Goal: Information Seeking & Learning: Find specific fact

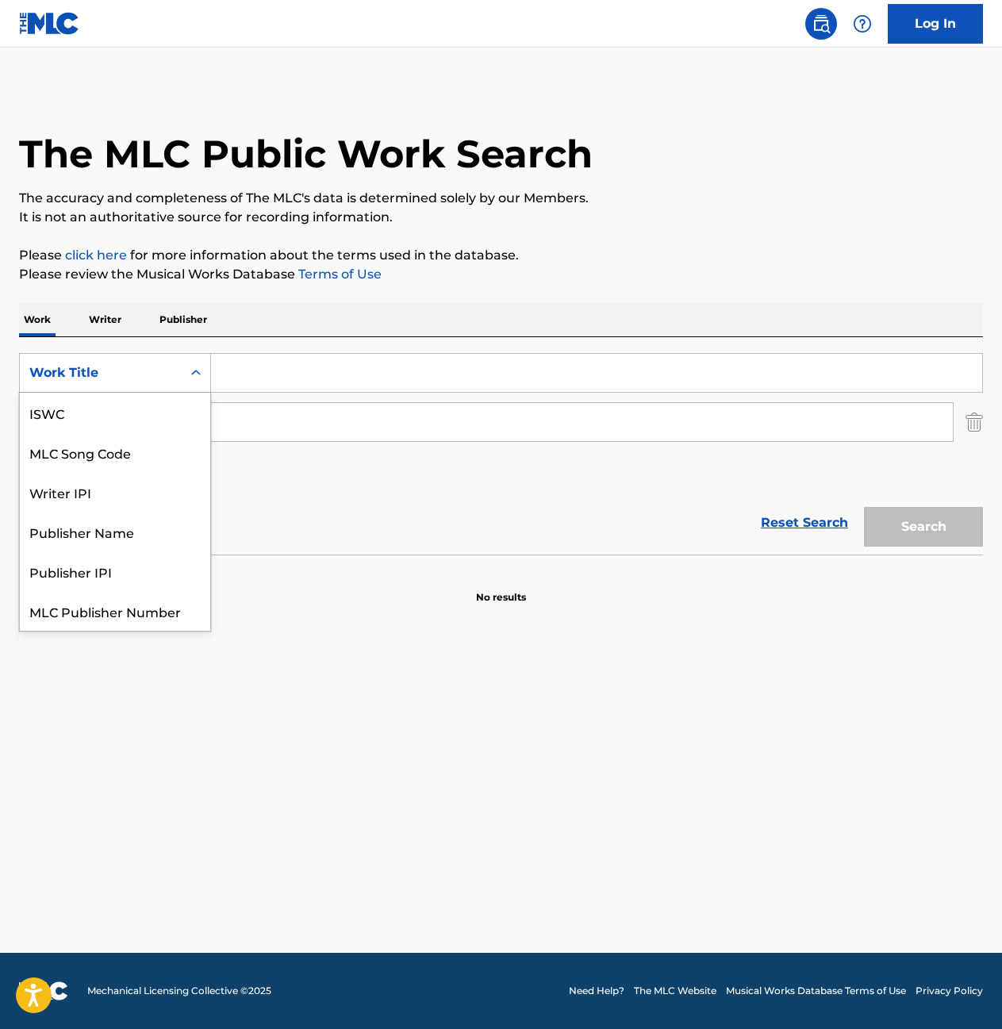
click at [101, 386] on div "Work Title" at bounding box center [101, 373] width 162 height 30
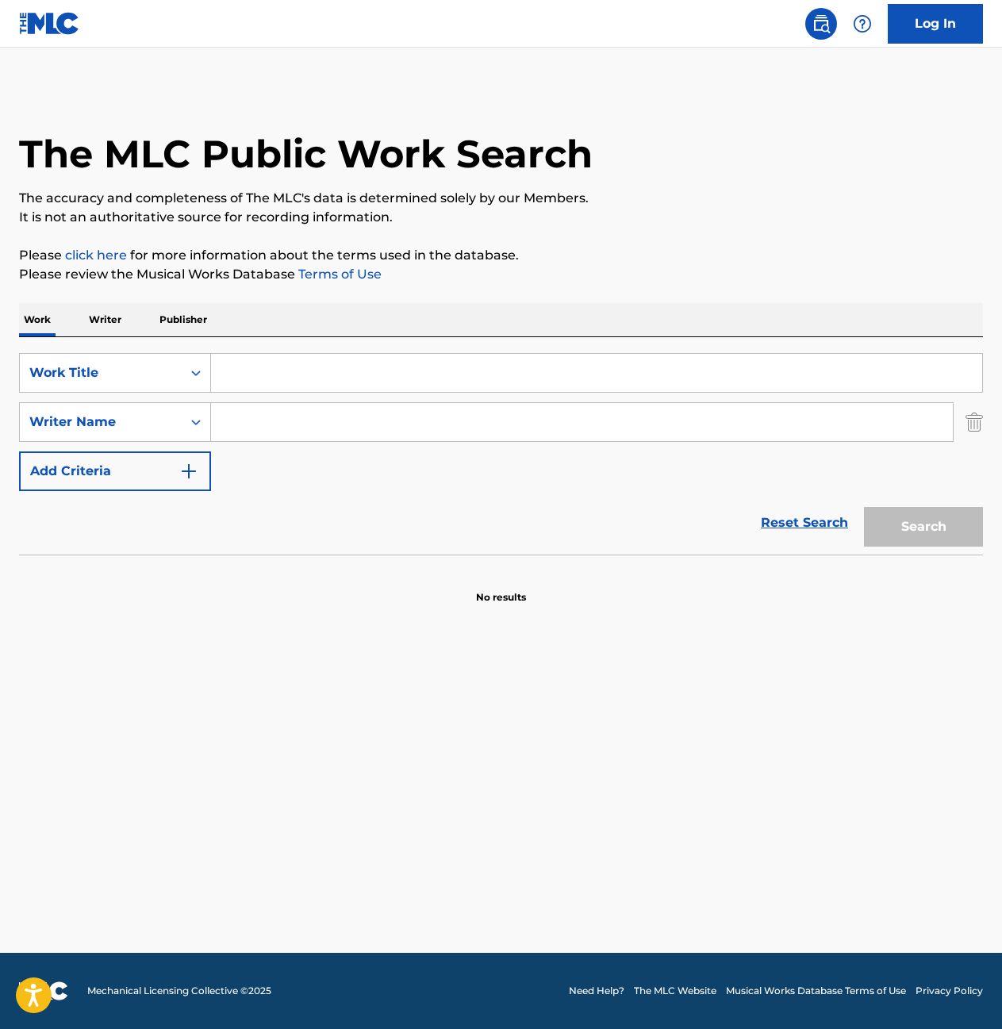
click at [255, 377] on input "Search Form" at bounding box center [596, 373] width 771 height 38
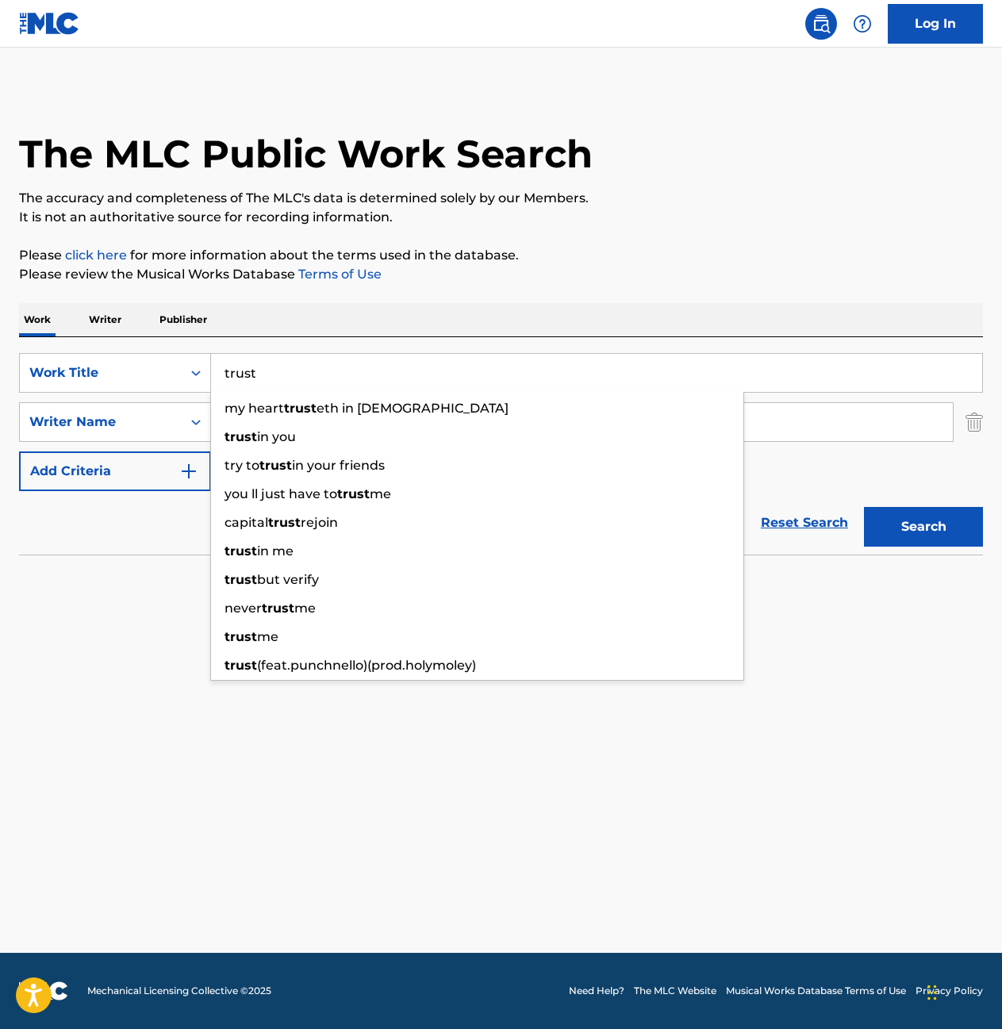
type input "trust"
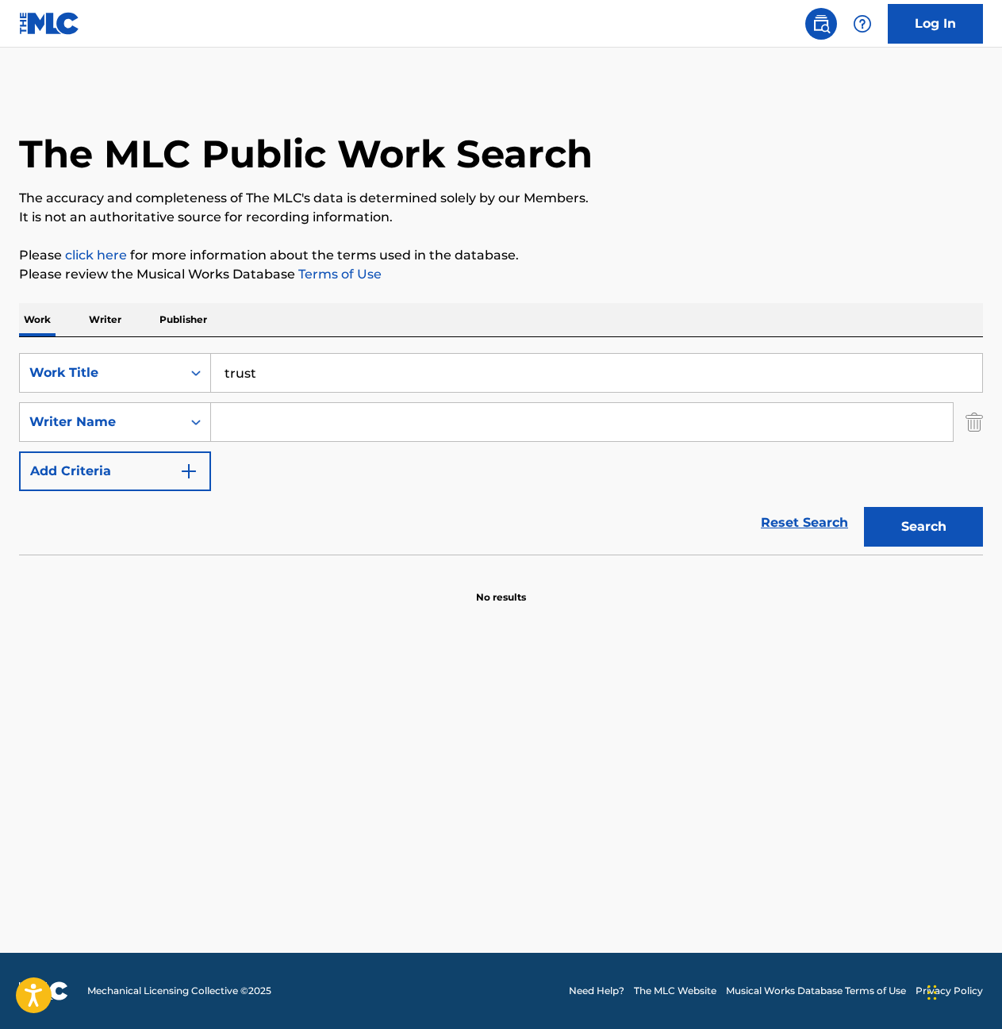
click at [307, 316] on div "Work Writer Publisher" at bounding box center [501, 319] width 964 height 33
click at [260, 439] on input "Search Form" at bounding box center [582, 422] width 742 height 38
type input "a"
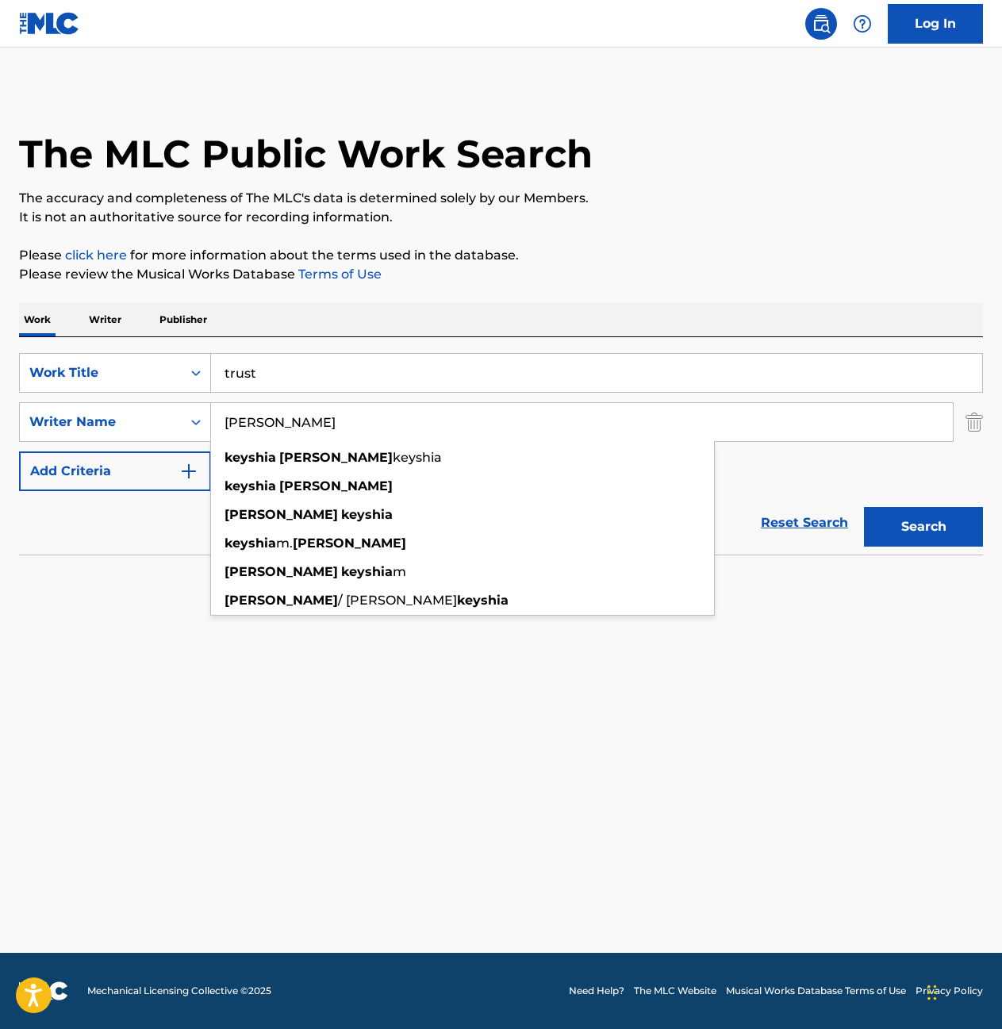
type input "[PERSON_NAME]"
click at [864, 507] on button "Search" at bounding box center [923, 527] width 119 height 40
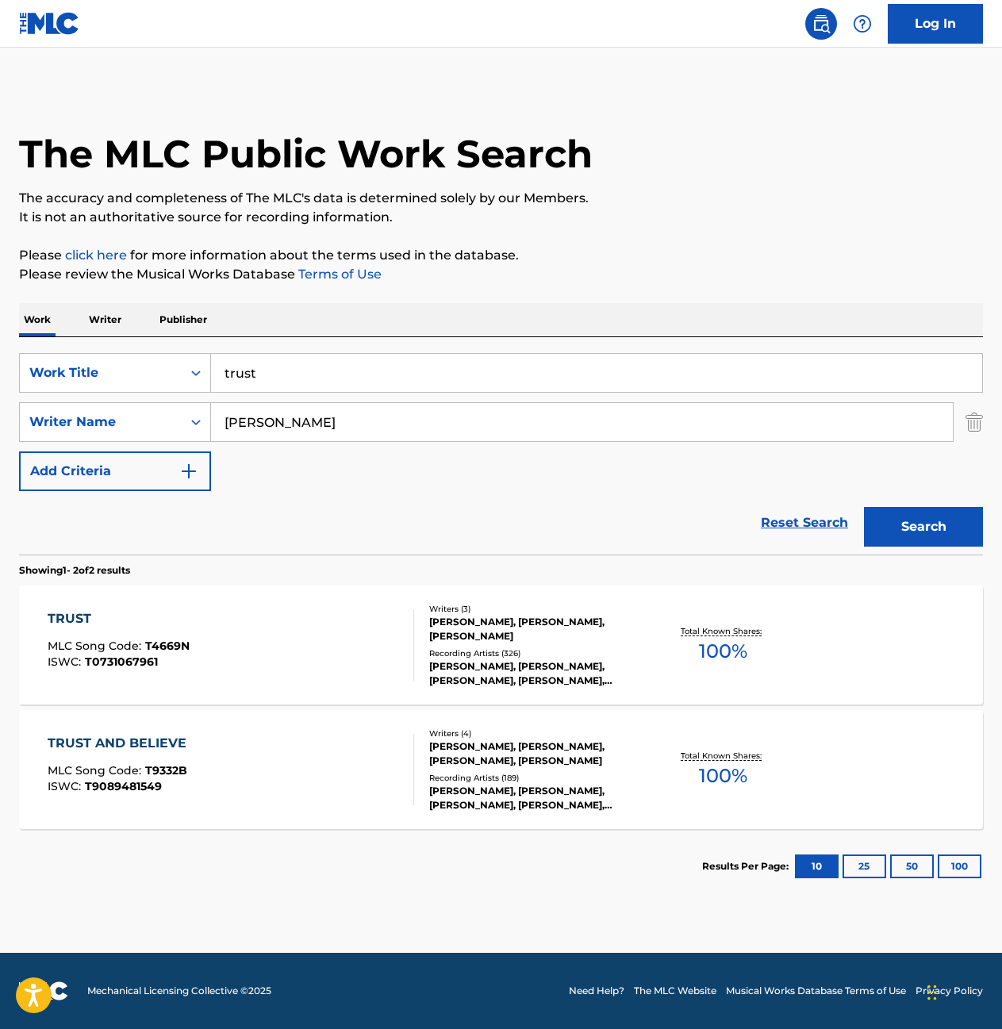
click at [249, 637] on div "TRUST MLC Song Code : T4669N ISWC : T0731067961" at bounding box center [231, 644] width 366 height 71
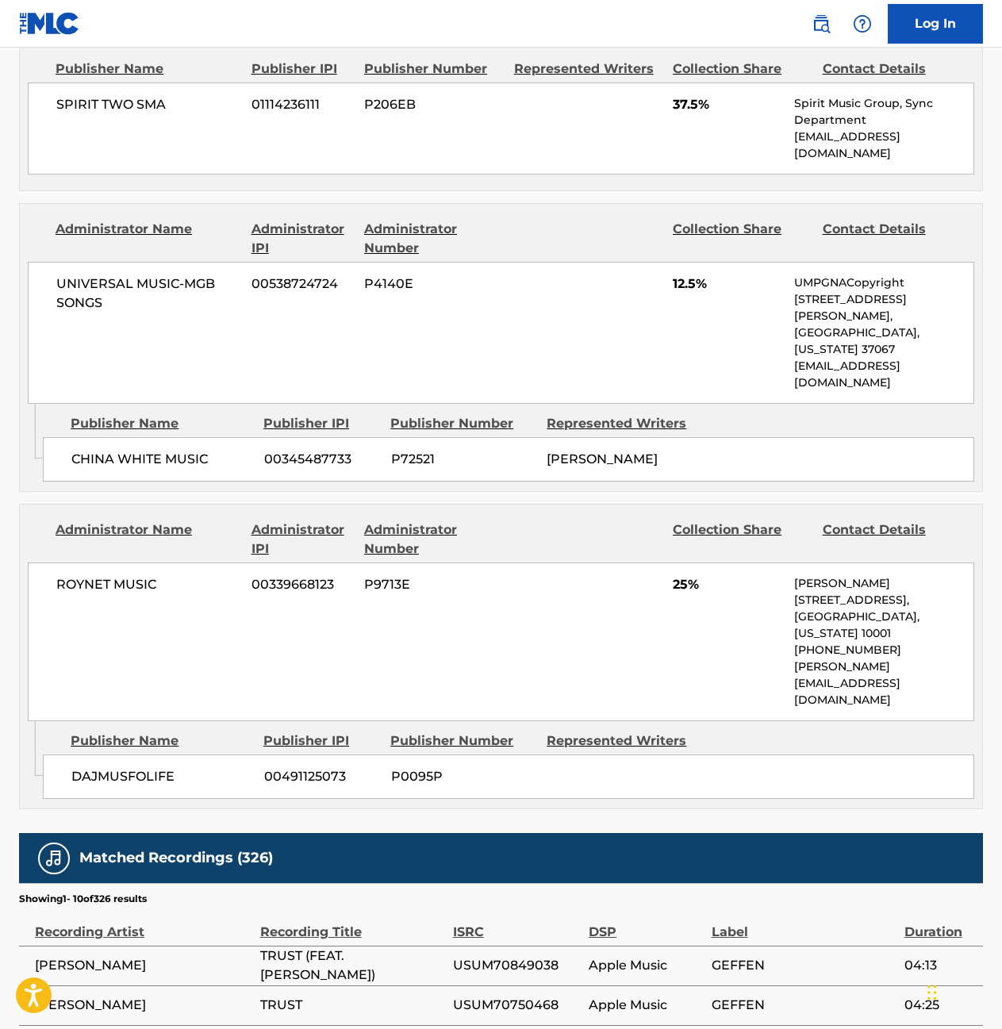
scroll to position [1031, 0]
